Goal: Information Seeking & Learning: Learn about a topic

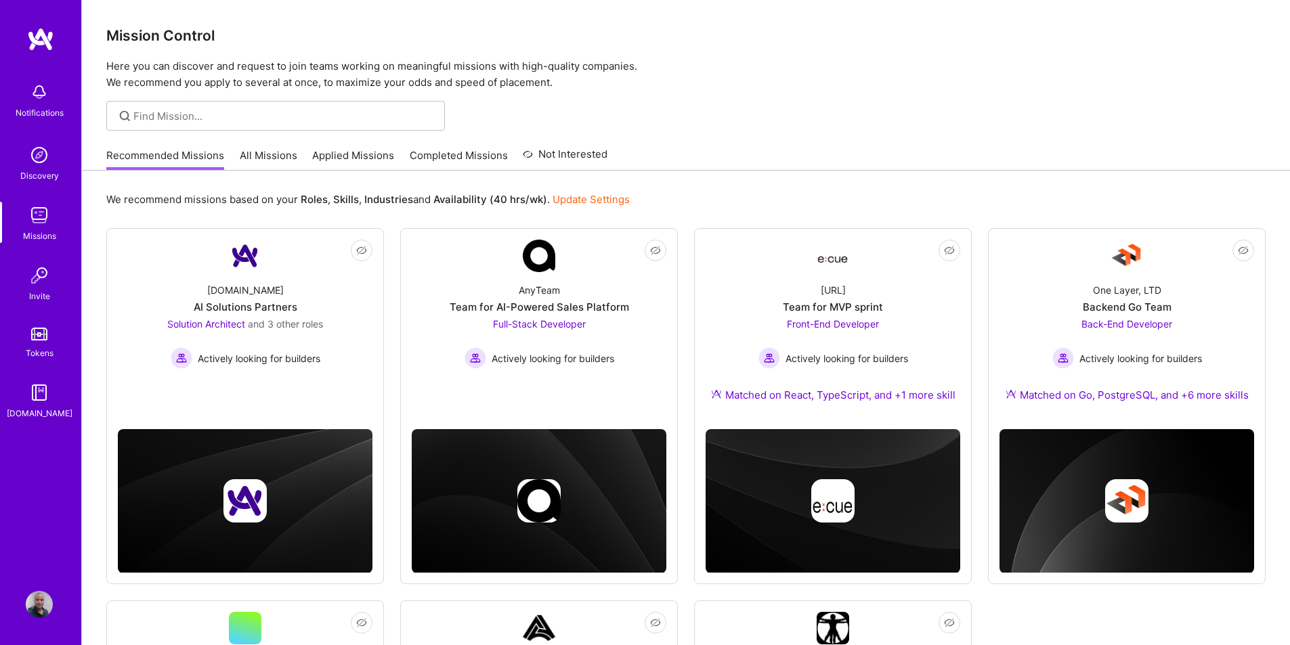
click at [783, 125] on div at bounding box center [686, 116] width 1208 height 30
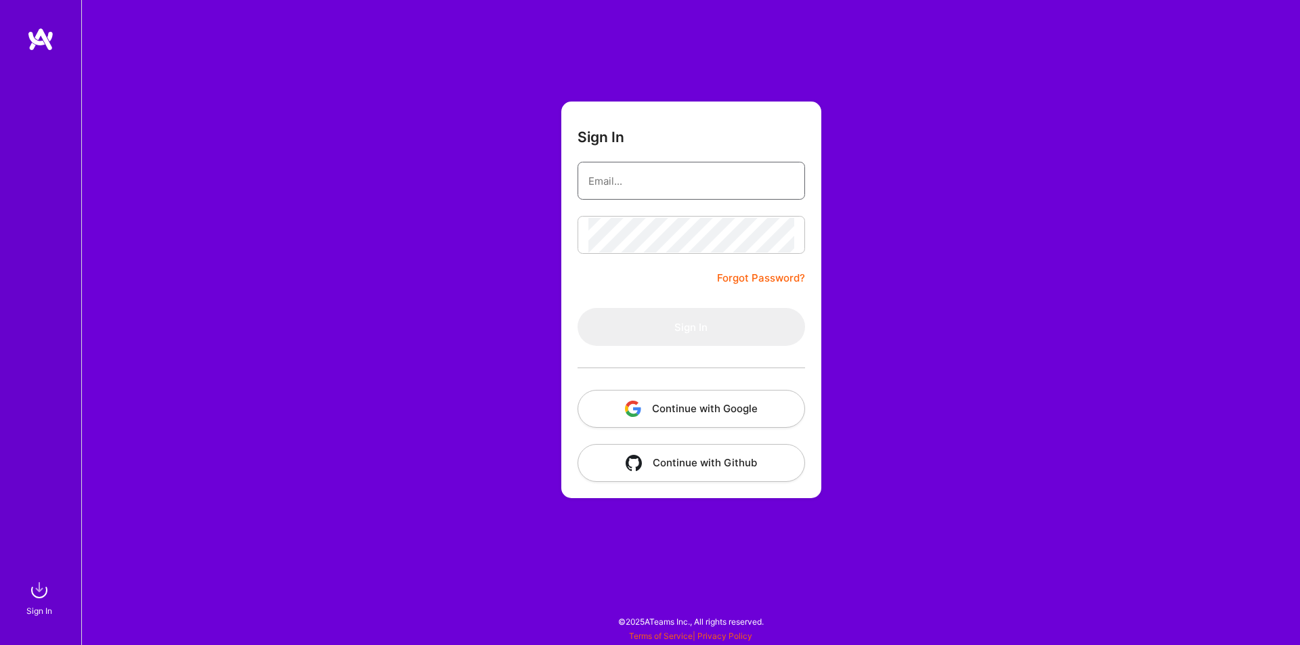
type input "[EMAIL_ADDRESS][DOMAIN_NAME]"
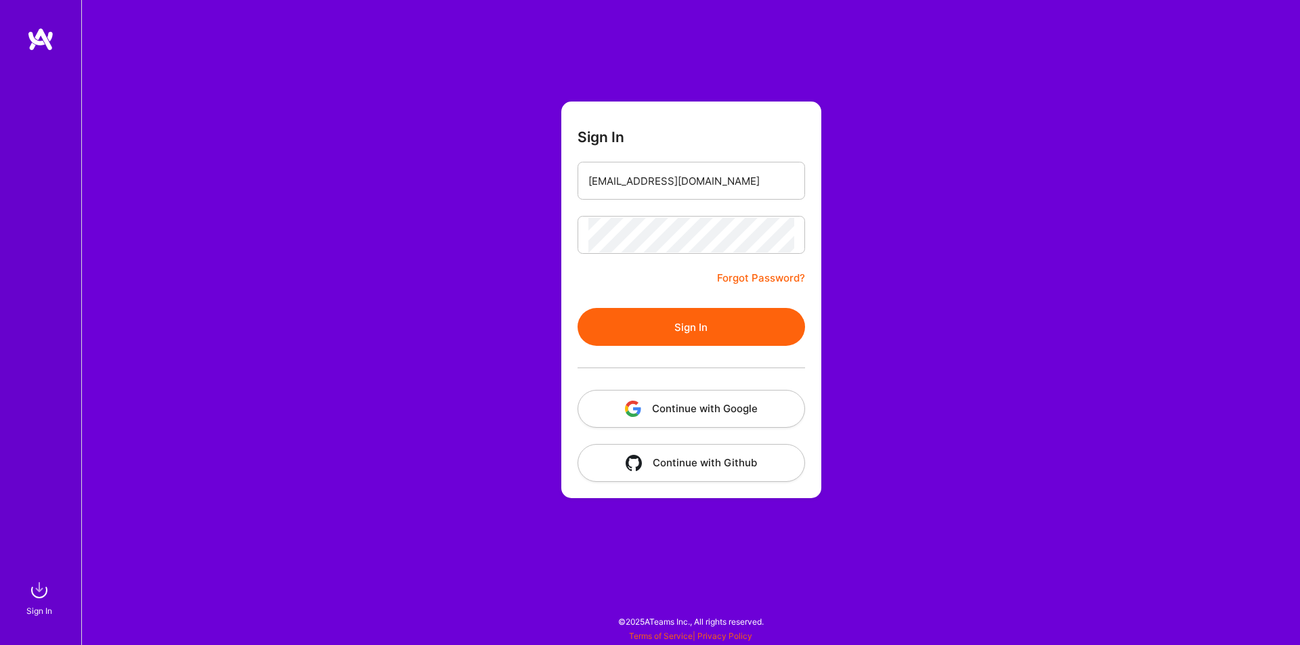
click at [684, 326] on button "Sign In" at bounding box center [690, 327] width 227 height 38
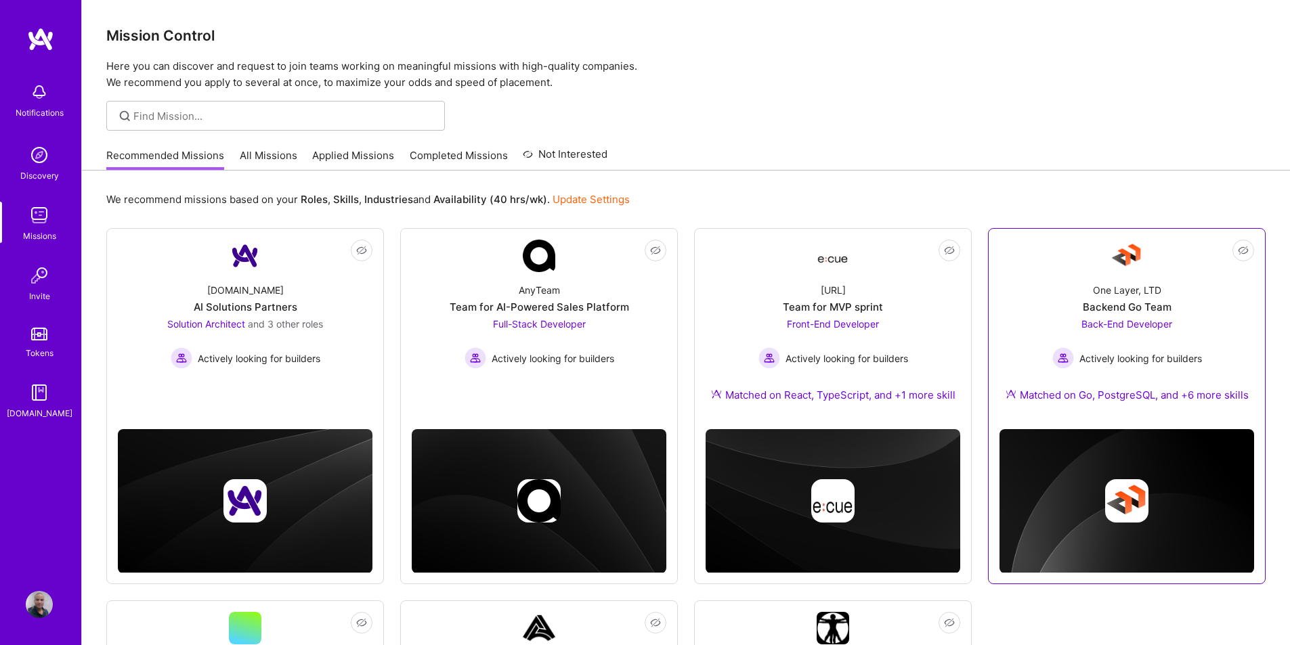
click at [1111, 334] on div "Back-End Developer Actively looking for builders" at bounding box center [1127, 343] width 150 height 52
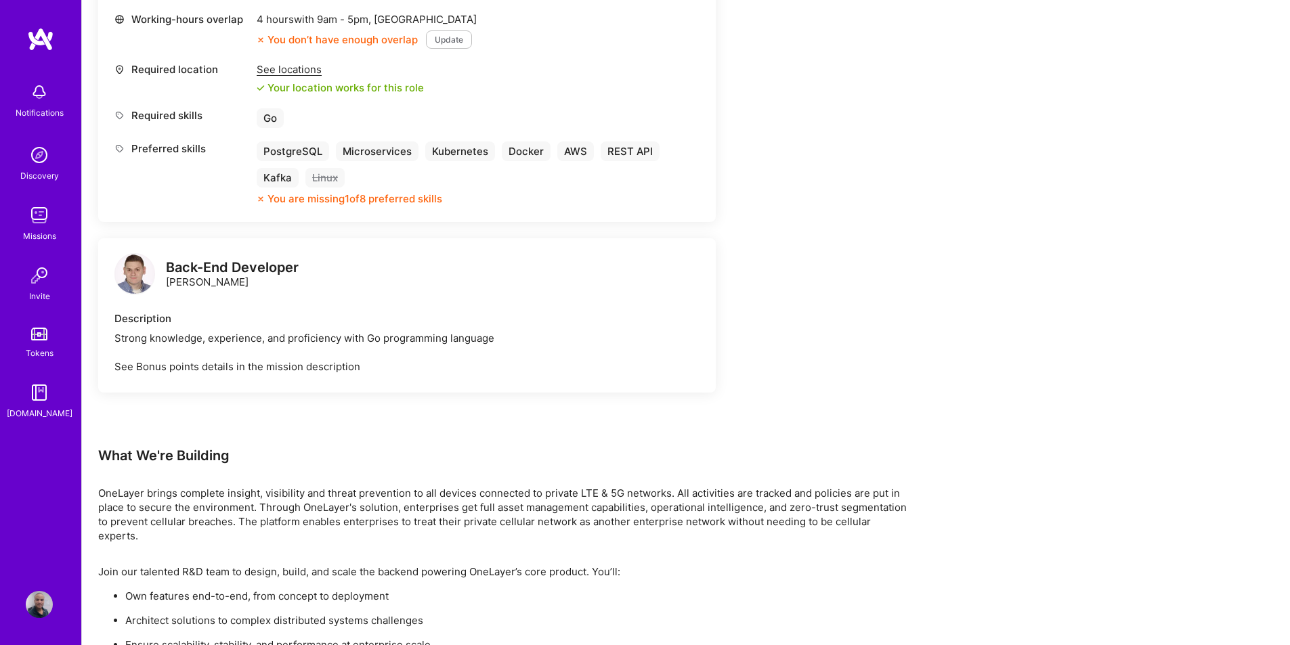
scroll to position [745, 0]
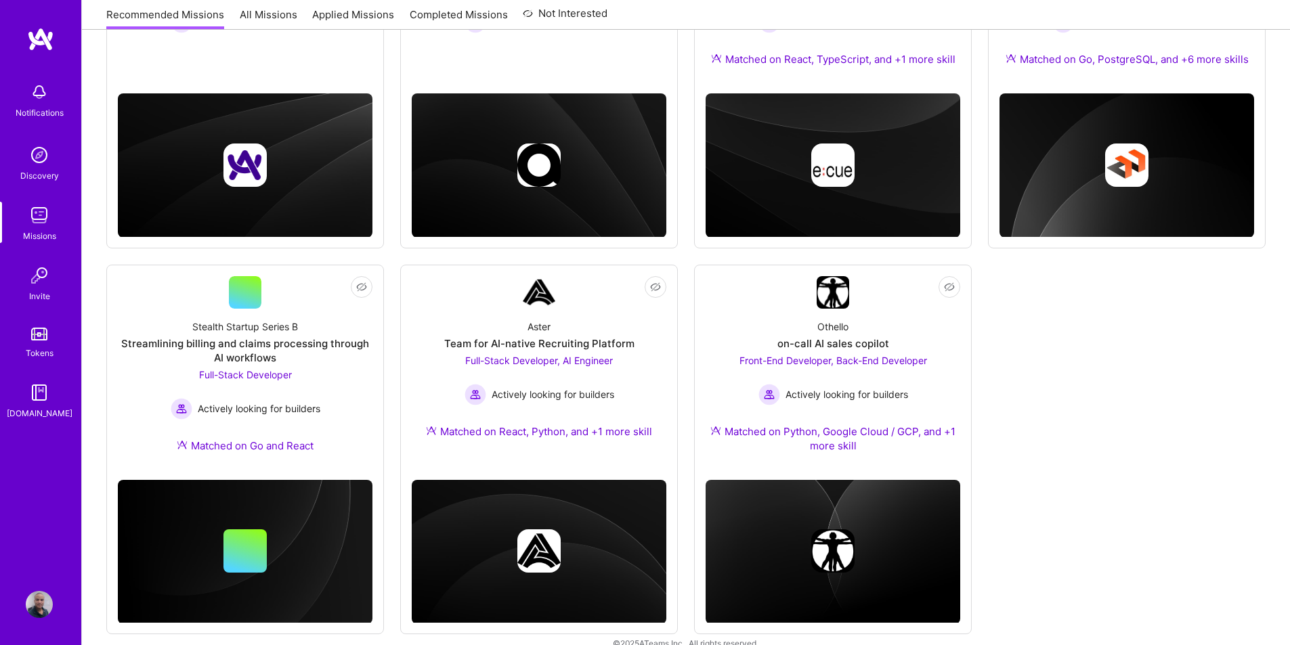
scroll to position [338, 0]
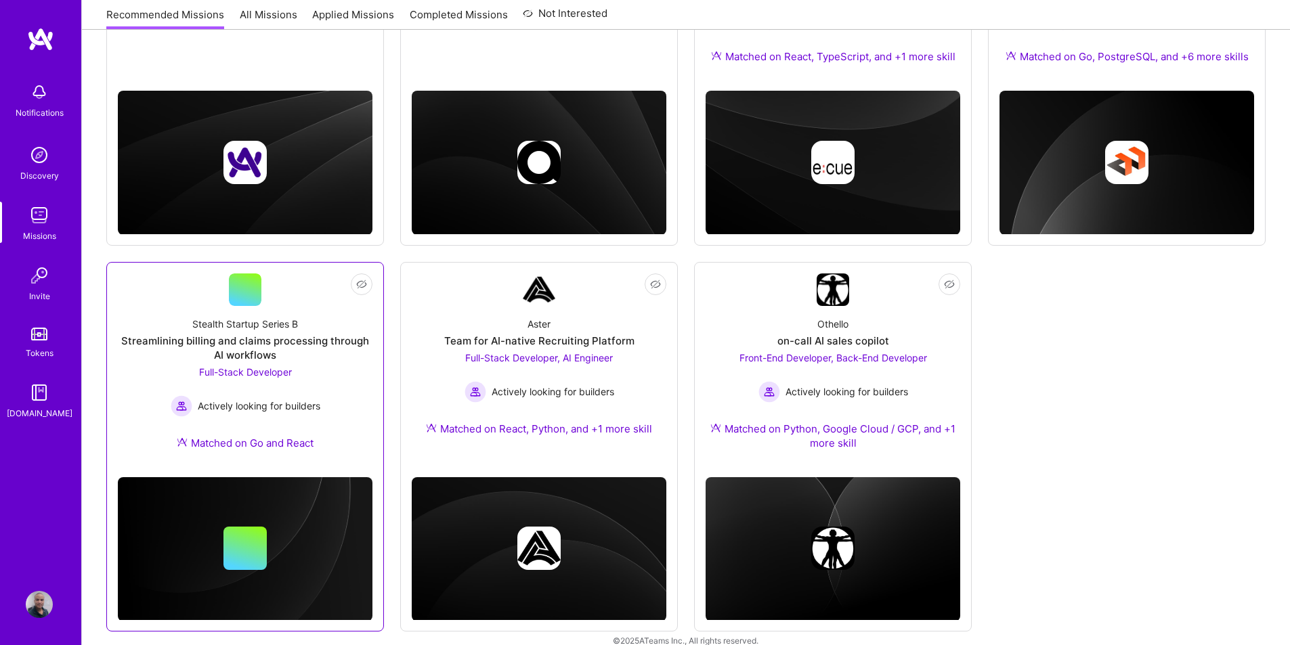
click at [261, 368] on span "Full-Stack Developer" at bounding box center [245, 372] width 93 height 12
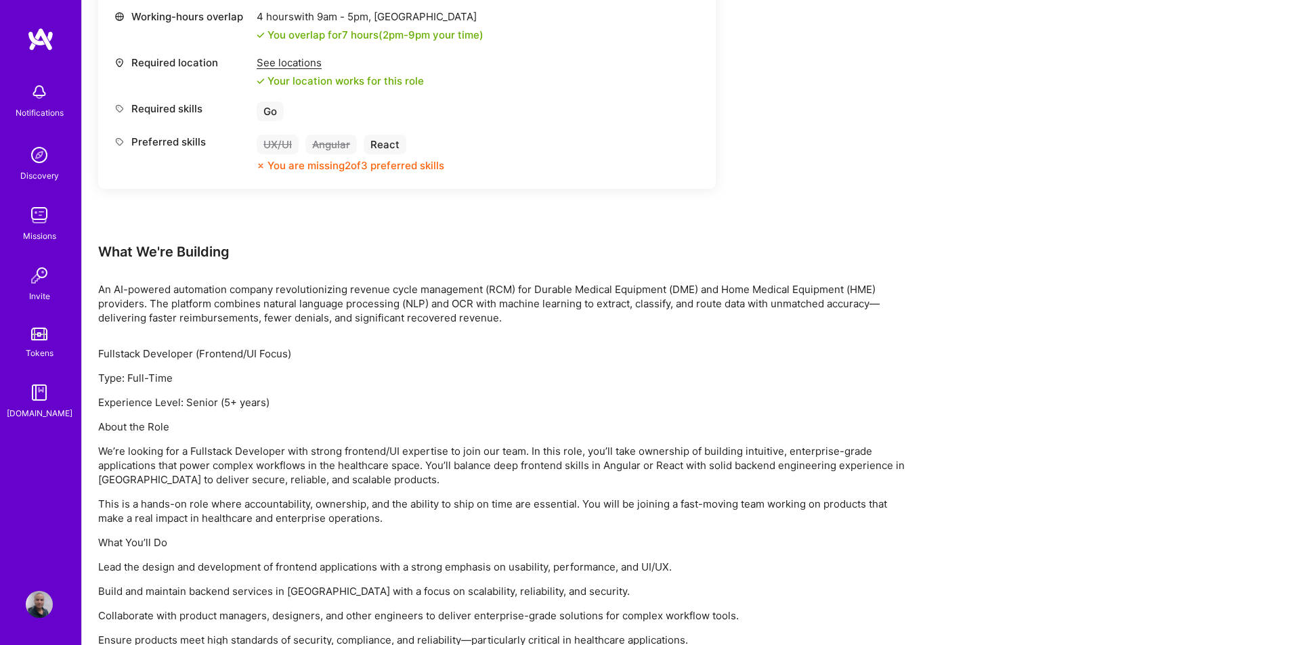
scroll to position [677, 0]
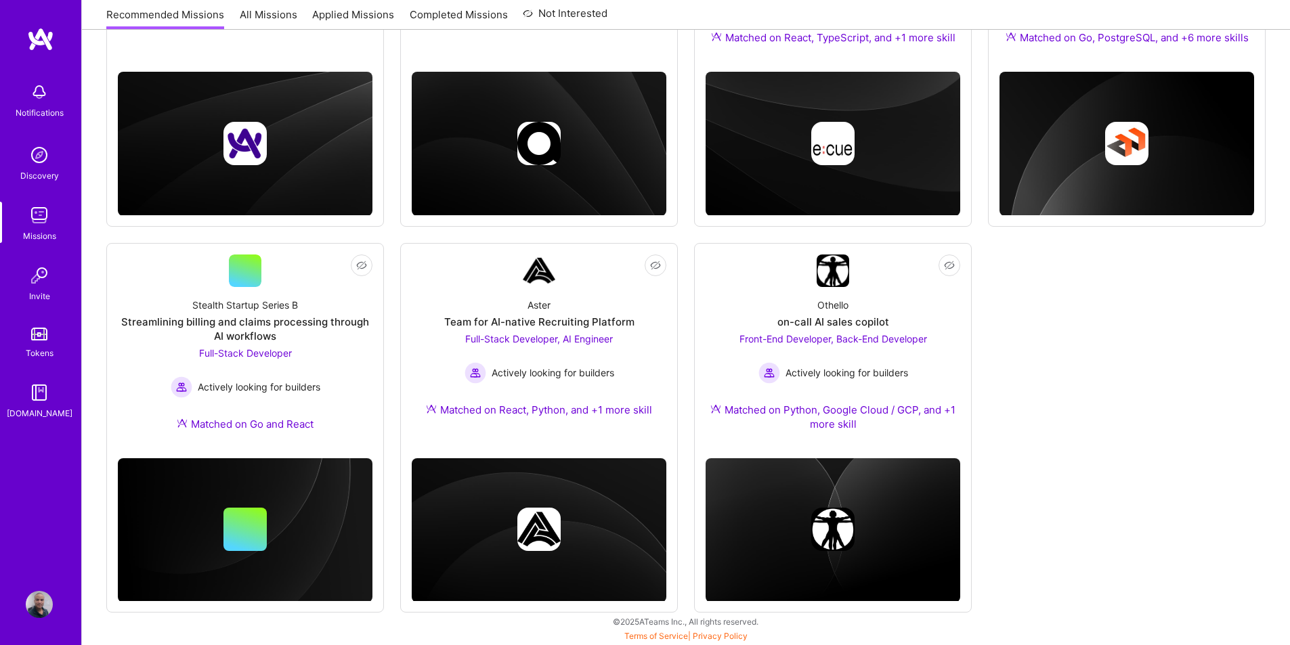
scroll to position [338, 0]
